Goal: Transaction & Acquisition: Purchase product/service

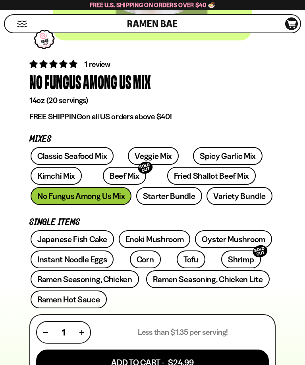
scroll to position [214, 0]
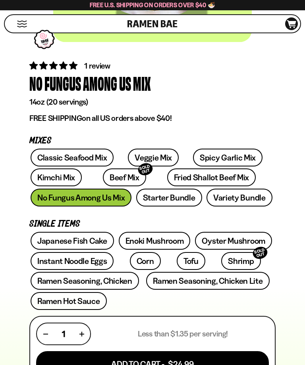
click at [156, 365] on button "Add To Cart - $24.99" at bounding box center [152, 365] width 233 height 26
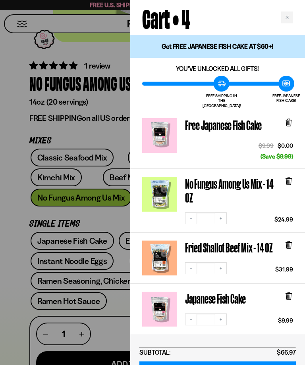
scroll to position [0, 0]
click at [292, 294] on div at bounding box center [288, 301] width 9 height 18
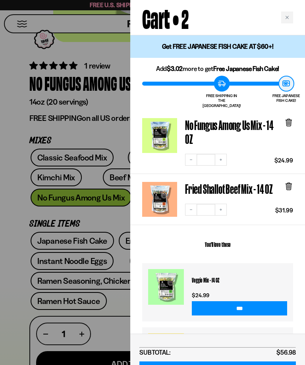
click at [289, 184] on icon at bounding box center [288, 187] width 5 height 6
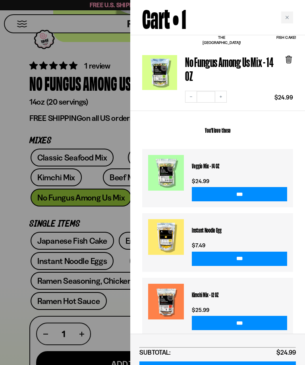
scroll to position [63, 0]
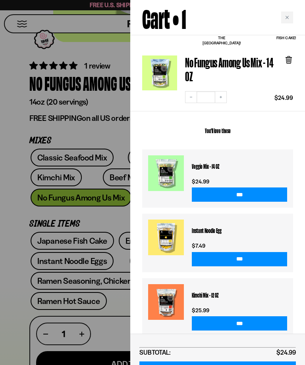
click at [240, 252] on input "***" at bounding box center [239, 259] width 95 height 14
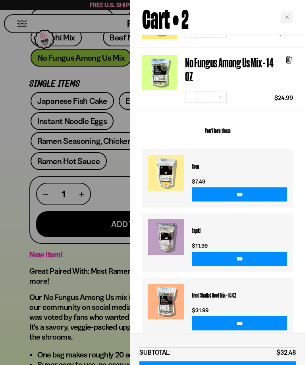
scroll to position [355, 0]
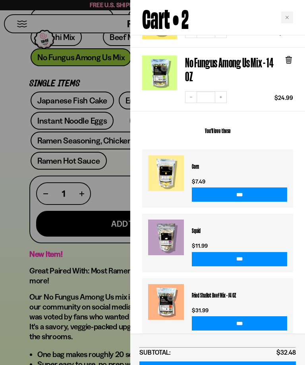
click at [86, 258] on div at bounding box center [152, 182] width 305 height 365
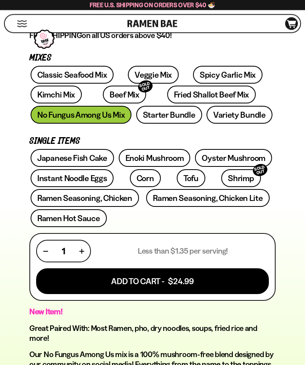
scroll to position [297, 0]
click at [188, 200] on link "Ramen Seasoning, Chicken Lite" at bounding box center [207, 198] width 123 height 18
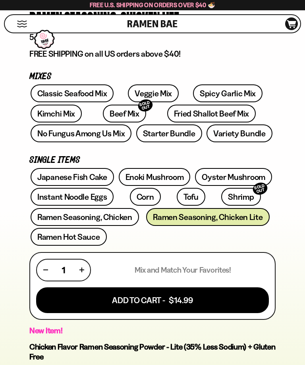
scroll to position [278, 0]
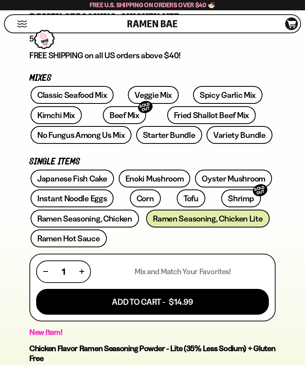
click at [117, 215] on link "Ramen Seasoning, Chicken" at bounding box center [85, 219] width 108 height 18
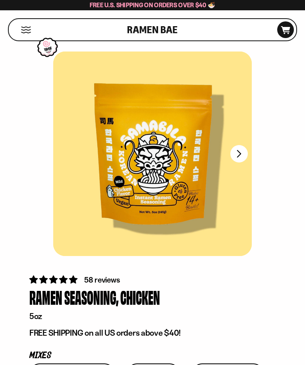
click at [283, 24] on div "Cart D0381C2F-513E-4F90-8A41-6F0A75DCBAAA" at bounding box center [285, 29] width 17 height 17
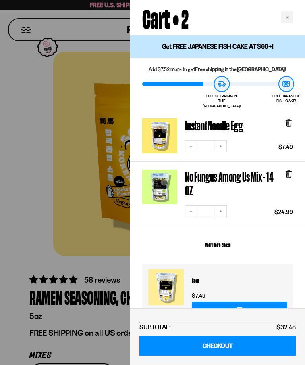
click at [284, 14] on div "Close cart" at bounding box center [287, 18] width 12 height 12
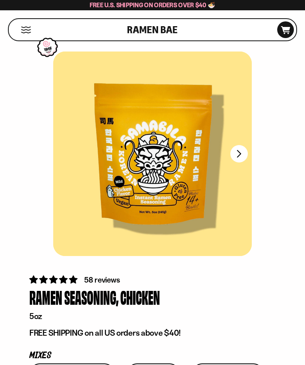
click at [286, 23] on div "Cart D0381C2F-513E-4F90-8A41-6F0A75DCBAAA" at bounding box center [285, 29] width 17 height 17
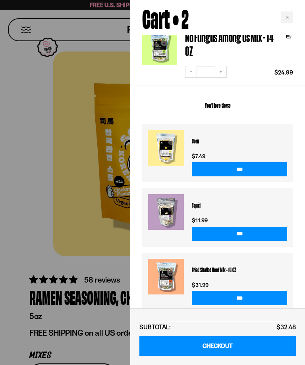
scroll to position [140, 0]
click at [33, 231] on div at bounding box center [152, 182] width 305 height 365
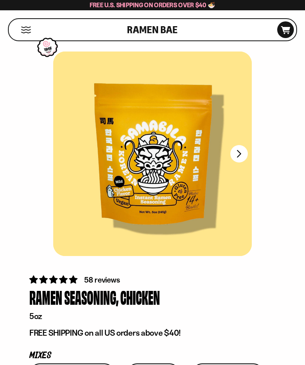
click at [29, 28] on button "Mobile Menu Trigger" at bounding box center [26, 30] width 11 height 7
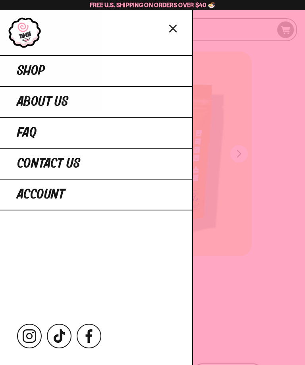
click at [35, 67] on span "Shop" at bounding box center [31, 71] width 28 height 14
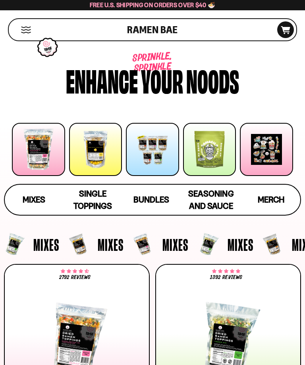
click at [92, 150] on div at bounding box center [95, 149] width 53 height 53
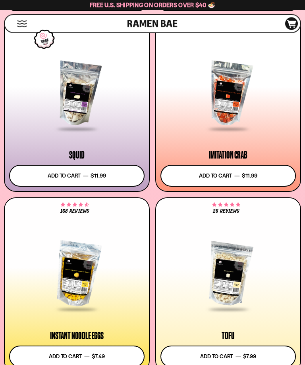
scroll to position [1189, 0]
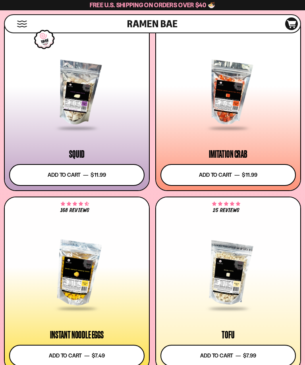
click at [231, 355] on button "Add to cart Add — Regular price $7.99 Regular price Sale price $7.99 Unit price…" at bounding box center [227, 356] width 135 height 22
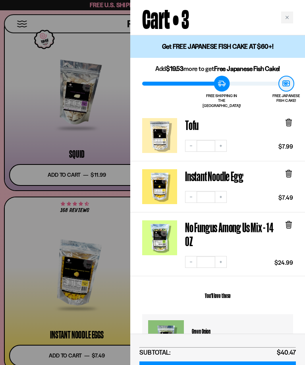
click at [110, 226] on div at bounding box center [152, 182] width 305 height 365
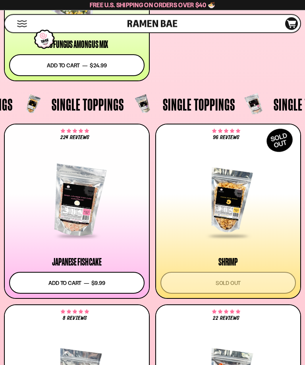
click at [102, 280] on button "Add to cart Add — Regular price $9.99 Regular price Sale price $9.99 Unit price…" at bounding box center [76, 284] width 135 height 22
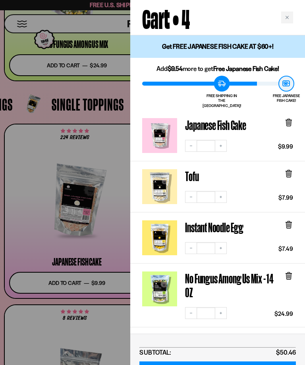
click at [220, 365] on link "CHECKOUT" at bounding box center [217, 372] width 156 height 20
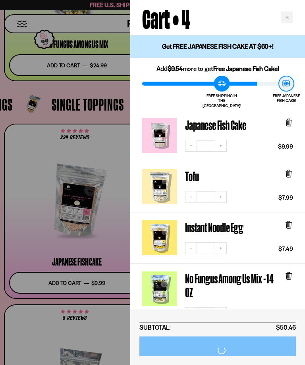
scroll to position [926, 0]
